Goal: Task Accomplishment & Management: Manage account settings

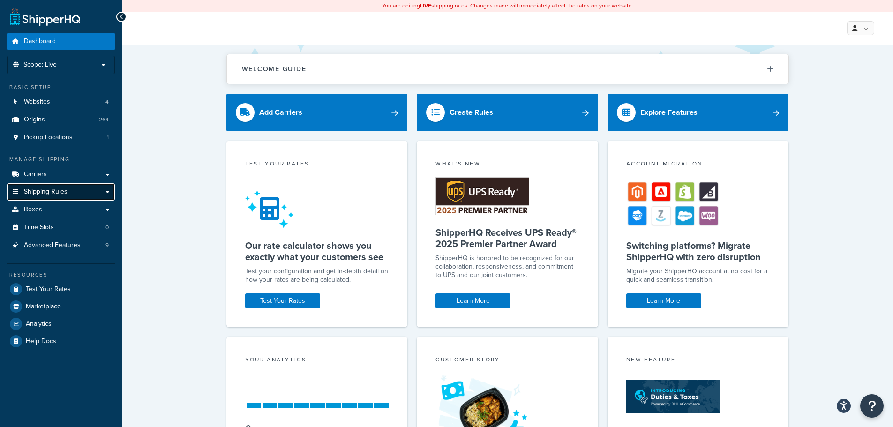
click at [69, 189] on link "Shipping Rules" at bounding box center [61, 191] width 108 height 17
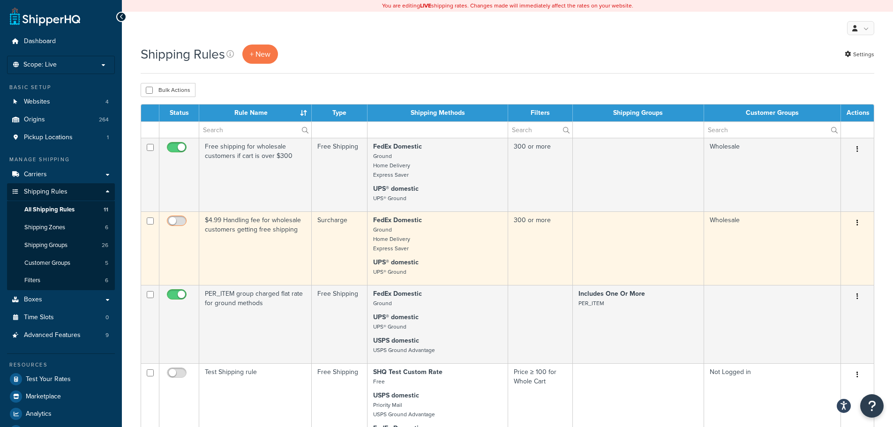
click at [183, 224] on input "checkbox" at bounding box center [178, 223] width 26 height 12
checkbox input "true"
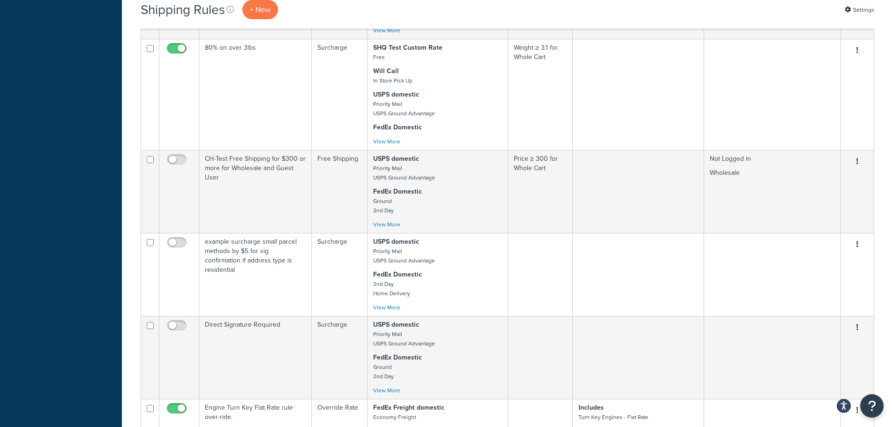
scroll to position [703, 0]
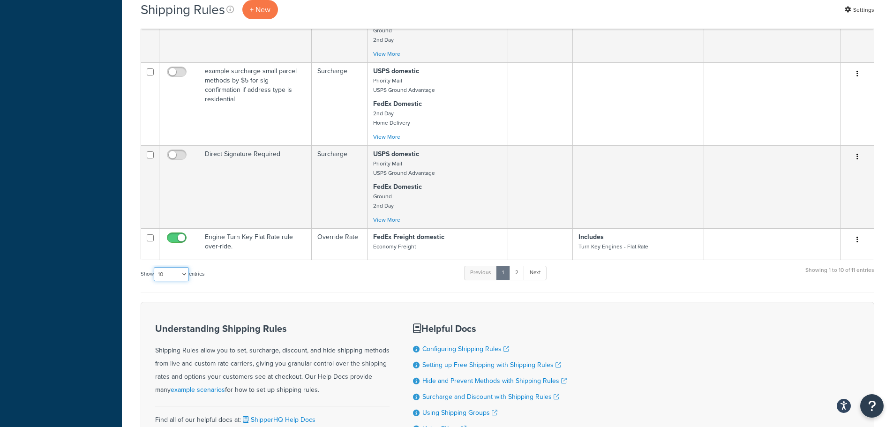
click at [178, 281] on select "10 15 25 50 100 1000" at bounding box center [171, 274] width 35 height 14
select select "15"
click at [155, 280] on select "10 15 25 50 100 1000" at bounding box center [171, 274] width 35 height 14
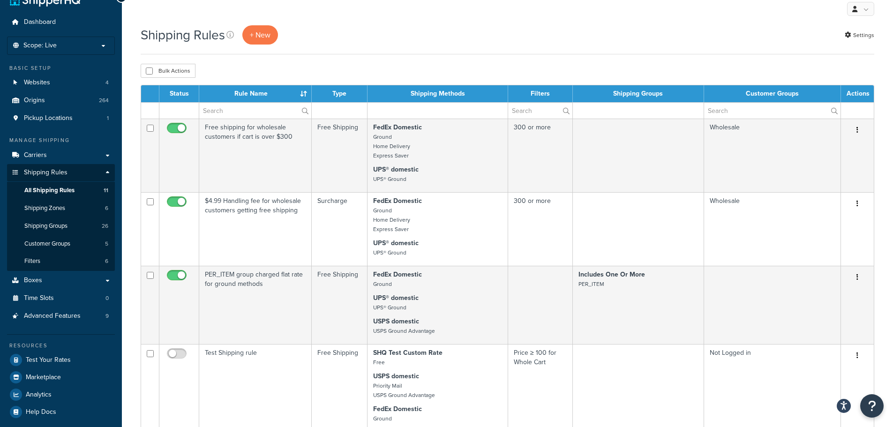
scroll to position [0, 0]
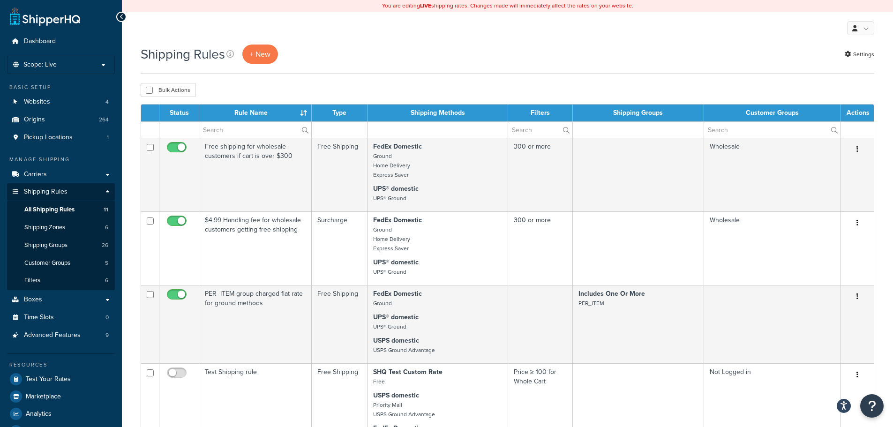
click at [177, 117] on th "Status" at bounding box center [179, 113] width 40 height 17
click at [183, 113] on th "Status" at bounding box center [179, 113] width 40 height 17
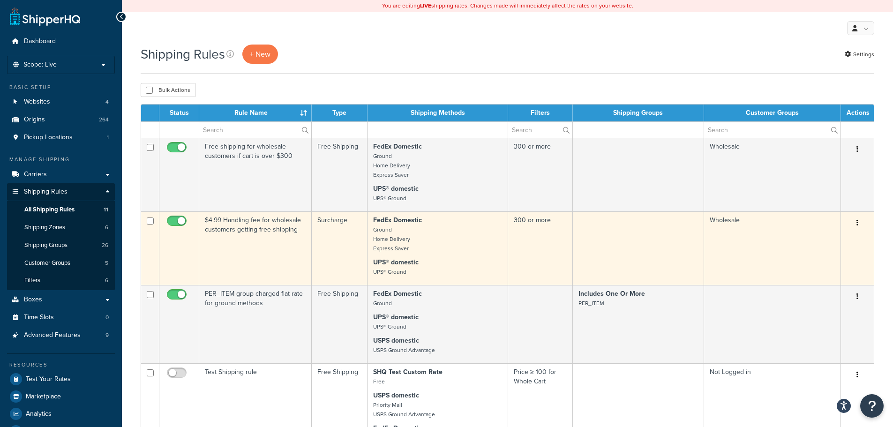
click at [860, 225] on button "button" at bounding box center [857, 223] width 13 height 15
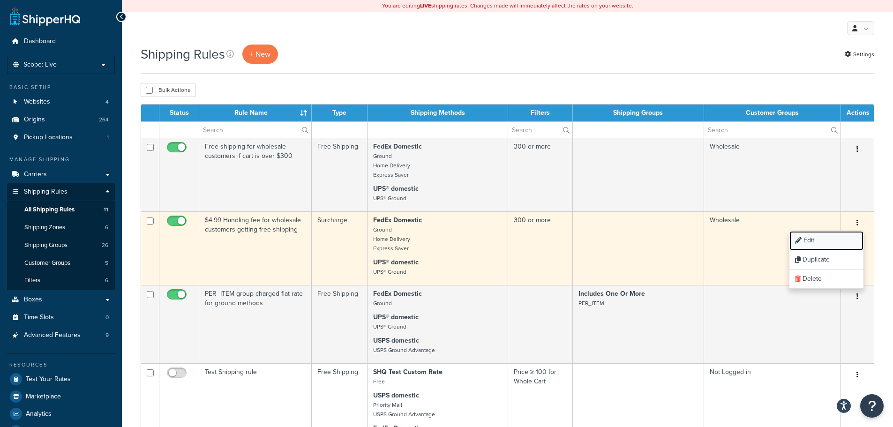
click at [827, 242] on link "Edit" at bounding box center [826, 240] width 74 height 19
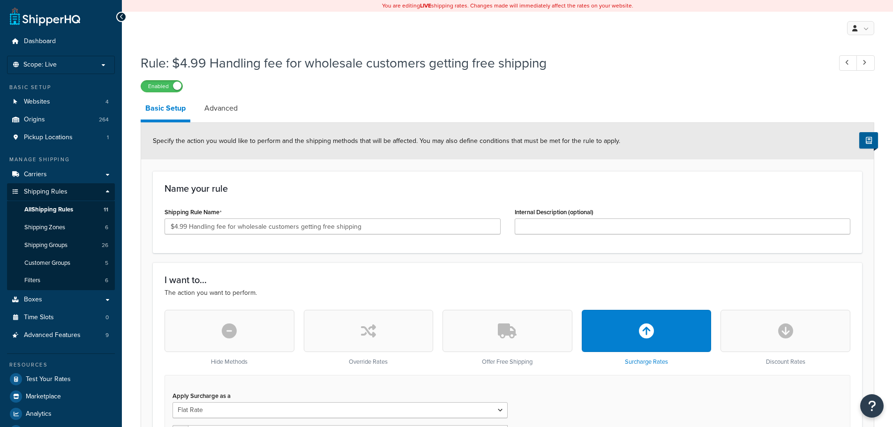
select select "CART"
